Goal: Task Accomplishment & Management: Manage account settings

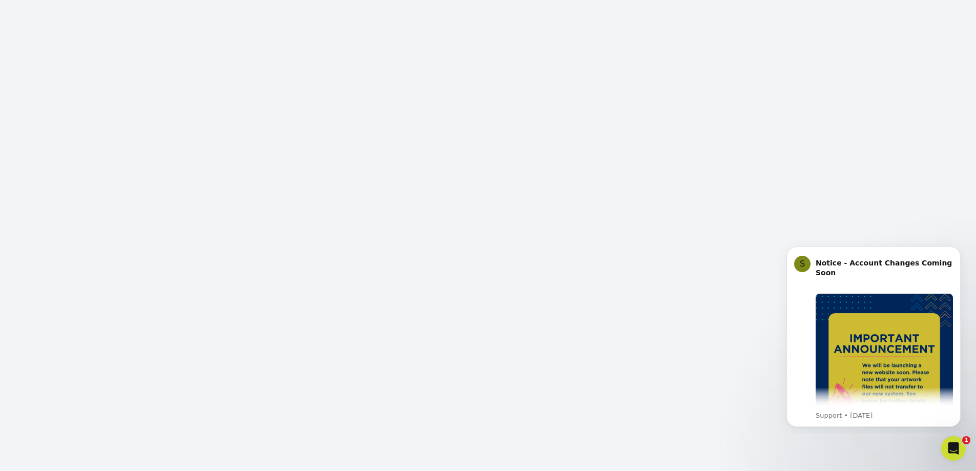
scroll to position [205, 0]
click at [958, 251] on icon "Dismiss notification" at bounding box center [957, 249] width 4 height 4
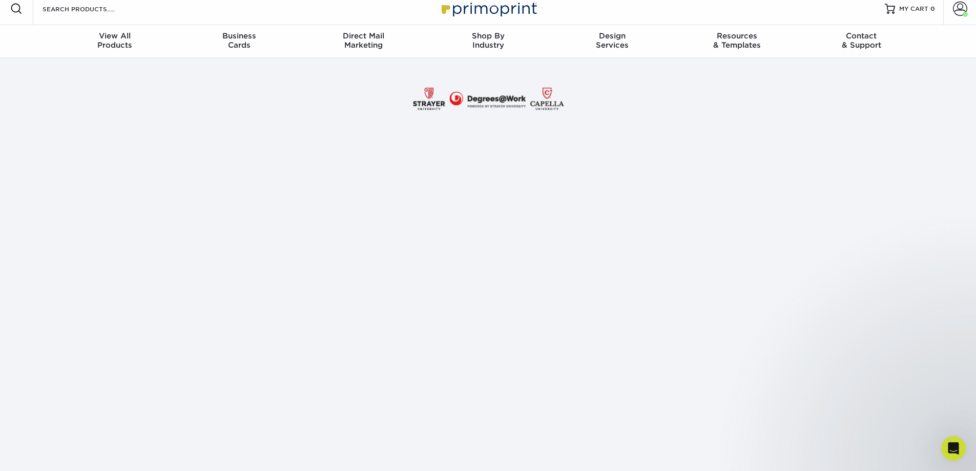
scroll to position [0, 0]
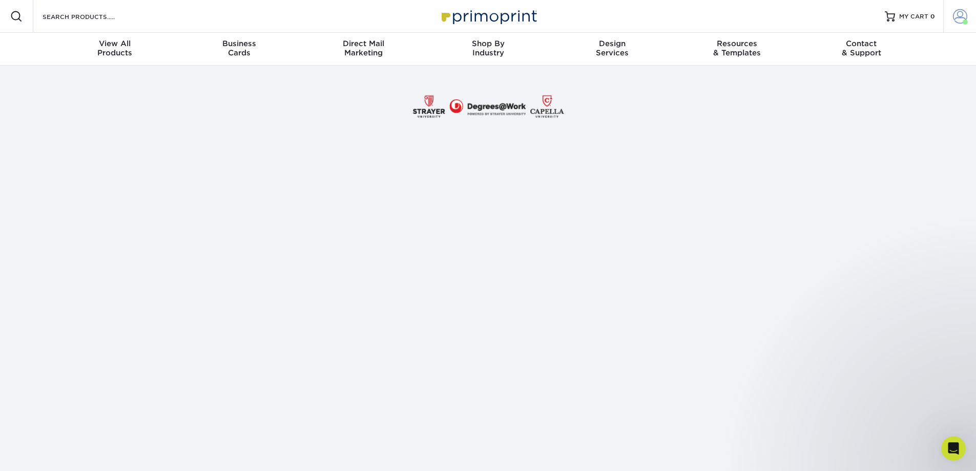
click at [969, 17] on link "Account" at bounding box center [959, 16] width 33 height 33
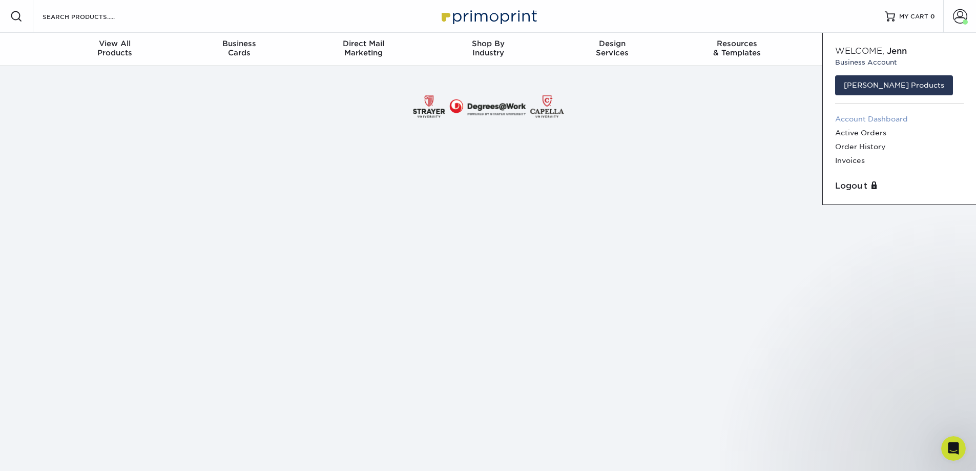
click at [918, 121] on link "Account Dashboard" at bounding box center [899, 119] width 129 height 14
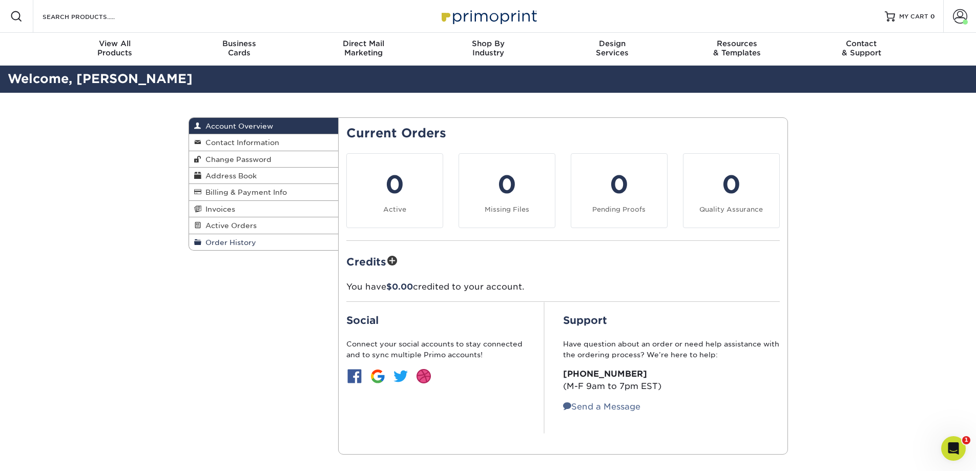
click at [234, 243] on span "Order History" at bounding box center [228, 242] width 55 height 8
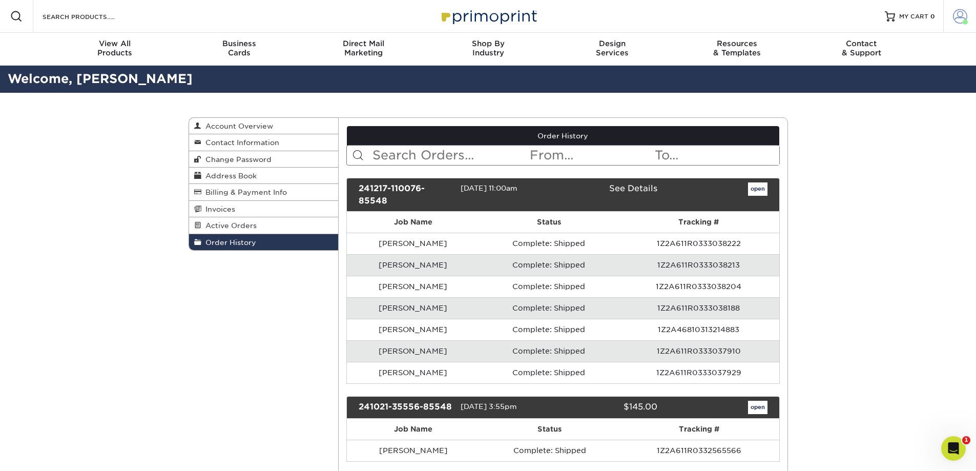
click at [966, 21] on span at bounding box center [965, 21] width 5 height 5
